Goal: Task Accomplishment & Management: Use online tool/utility

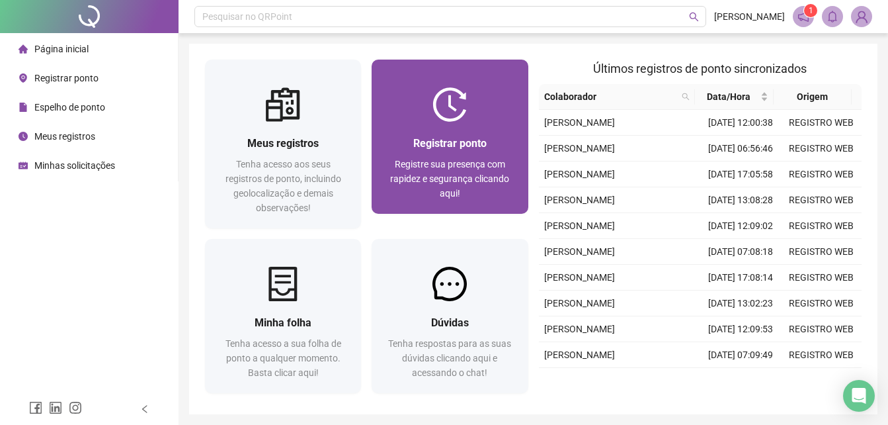
click at [439, 114] on img at bounding box center [450, 104] width 34 height 34
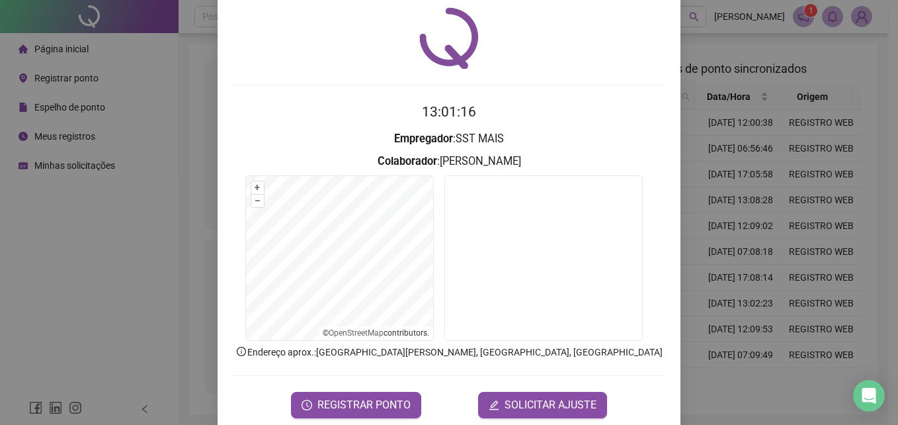
scroll to position [63, 0]
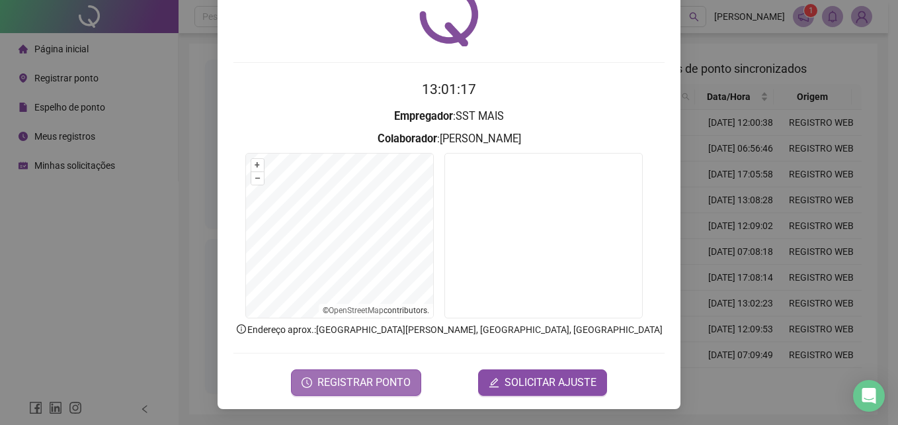
click at [365, 384] on span "REGISTRAR PONTO" at bounding box center [364, 382] width 93 height 16
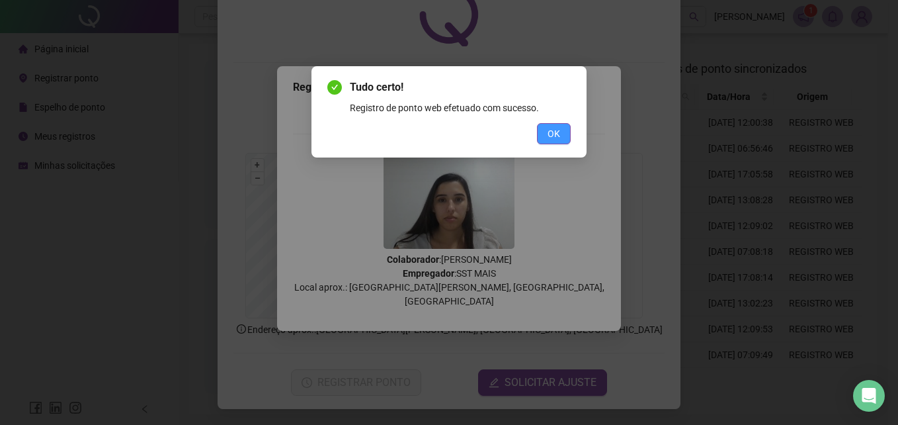
click at [560, 126] on button "OK" at bounding box center [554, 133] width 34 height 21
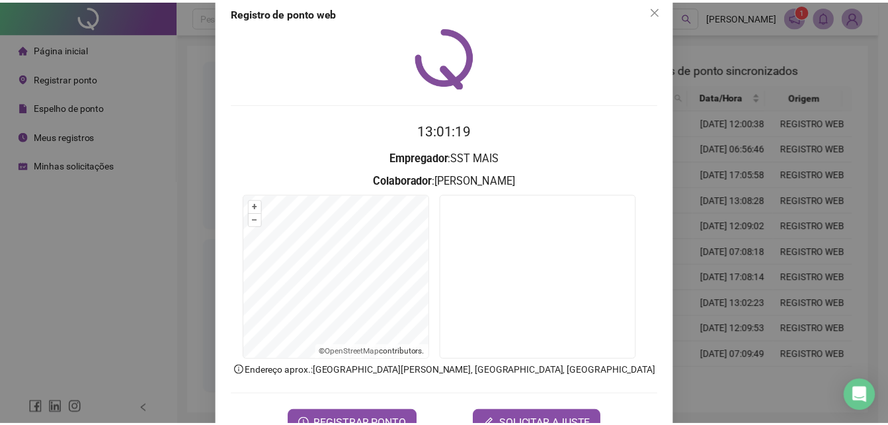
scroll to position [0, 0]
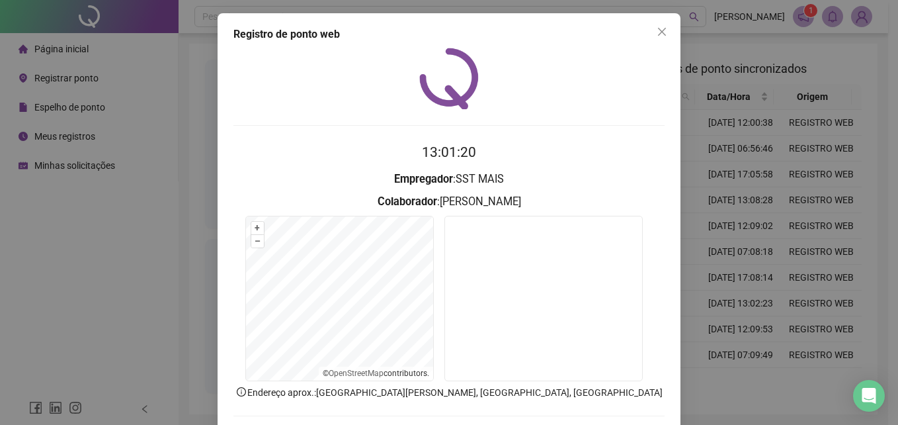
drag, startPoint x: 657, startPoint y: 41, endPoint x: 611, endPoint y: 54, distance: 48.0
click at [657, 40] on button "Close" at bounding box center [662, 31] width 21 height 21
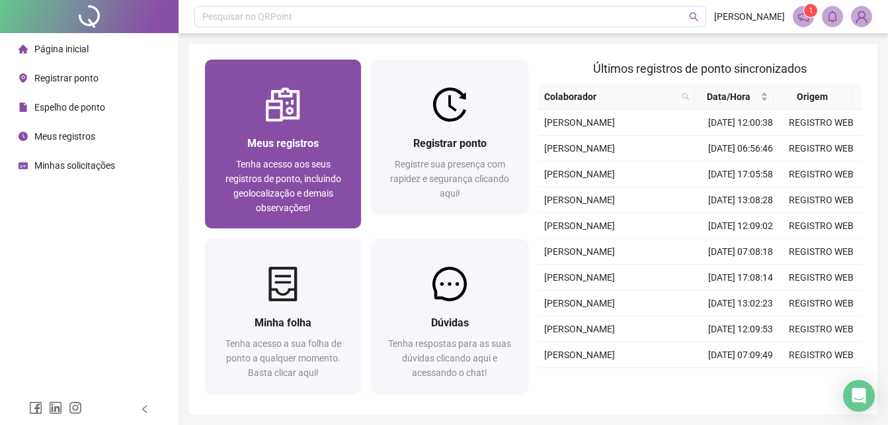
click at [265, 136] on div "Meus registros" at bounding box center [283, 143] width 124 height 17
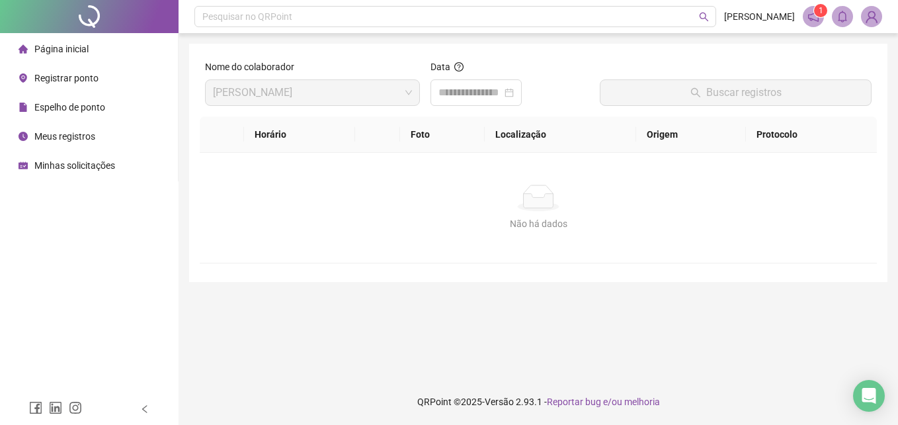
click at [63, 45] on span "Página inicial" at bounding box center [61, 49] width 54 height 11
